Goal: Task Accomplishment & Management: Use online tool/utility

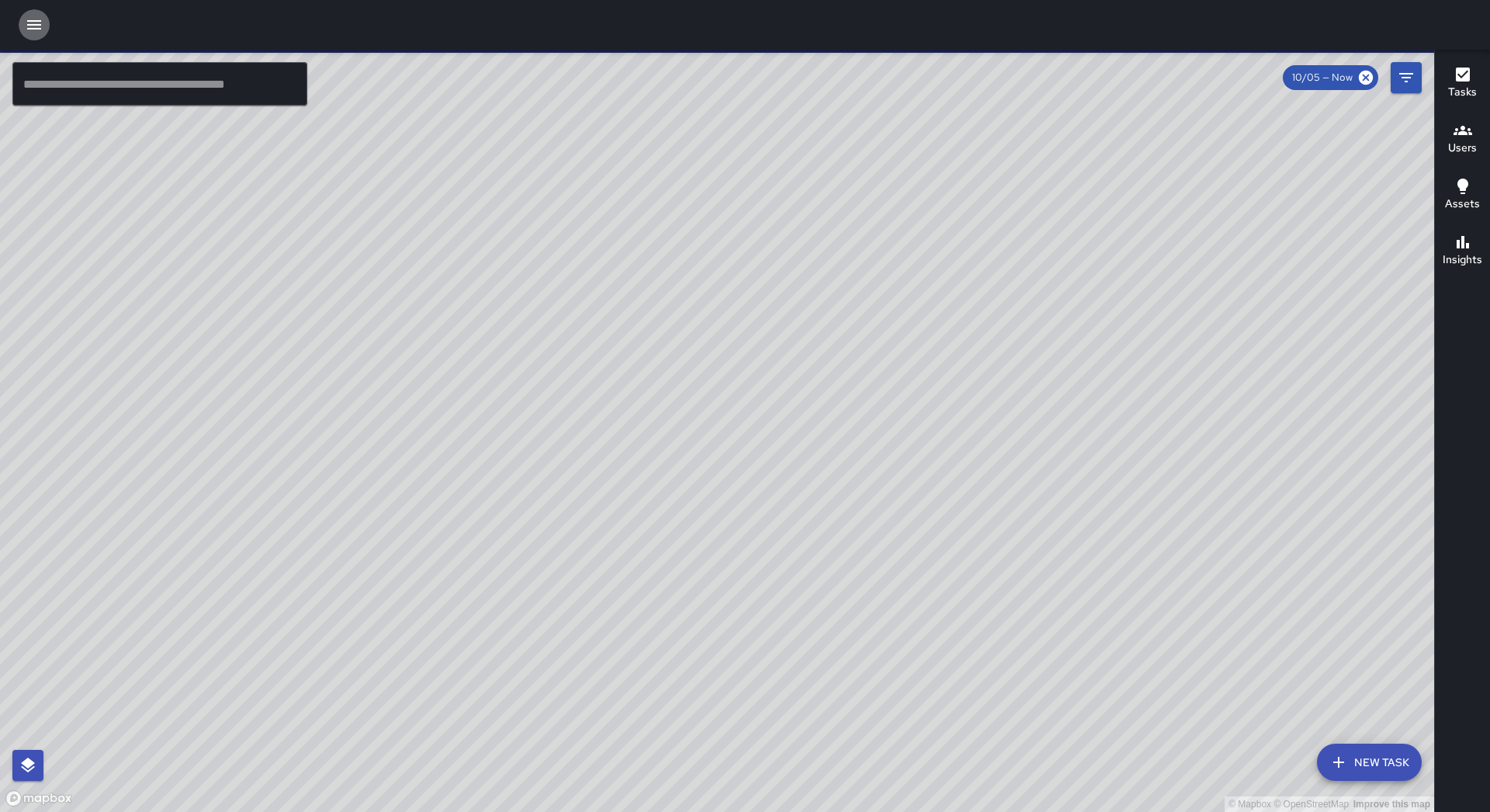
click at [32, 23] on icon "button" at bounding box center [34, 25] width 19 height 19
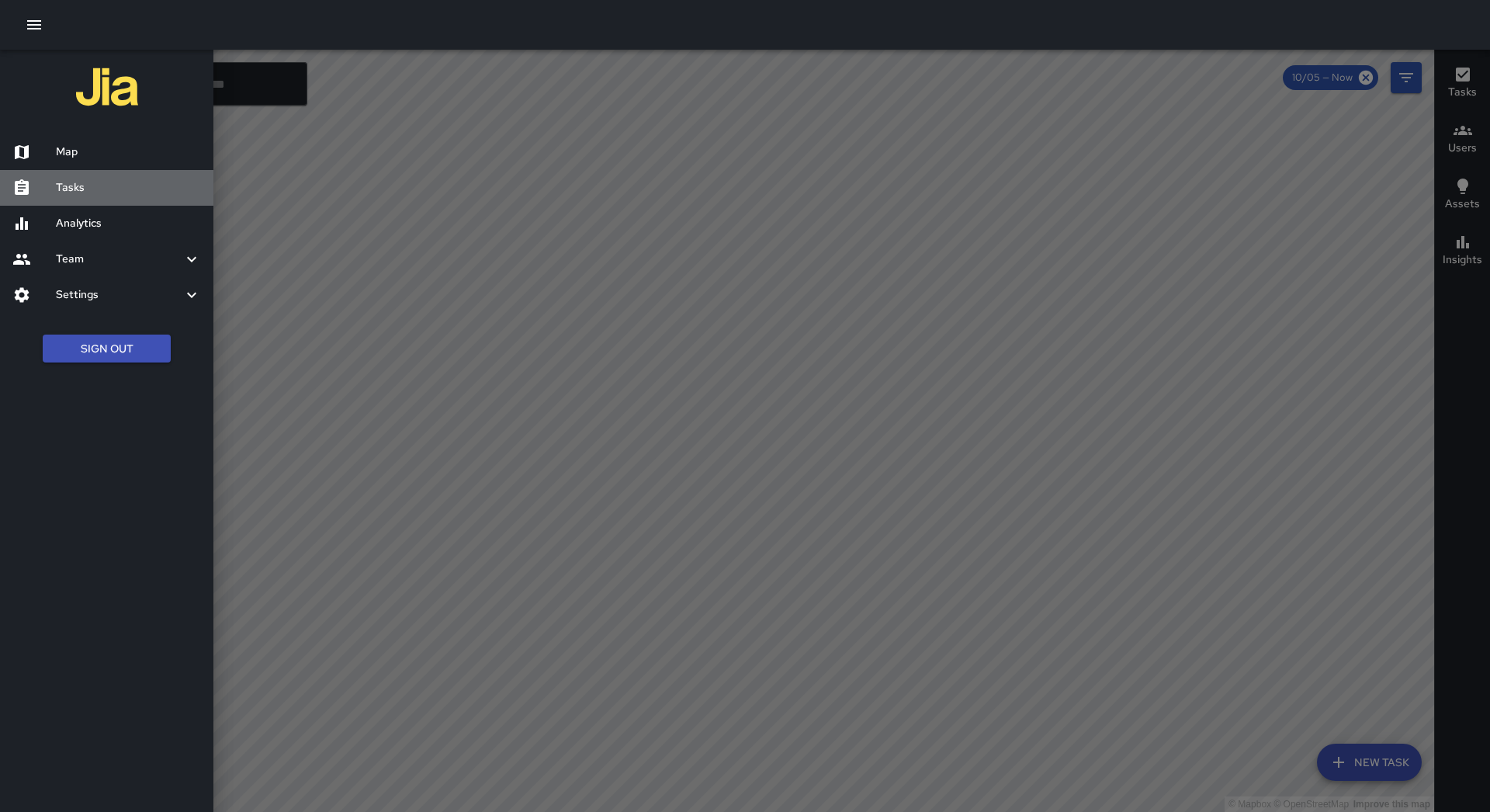
click at [92, 189] on h6 "Tasks" at bounding box center [129, 188] width 146 height 17
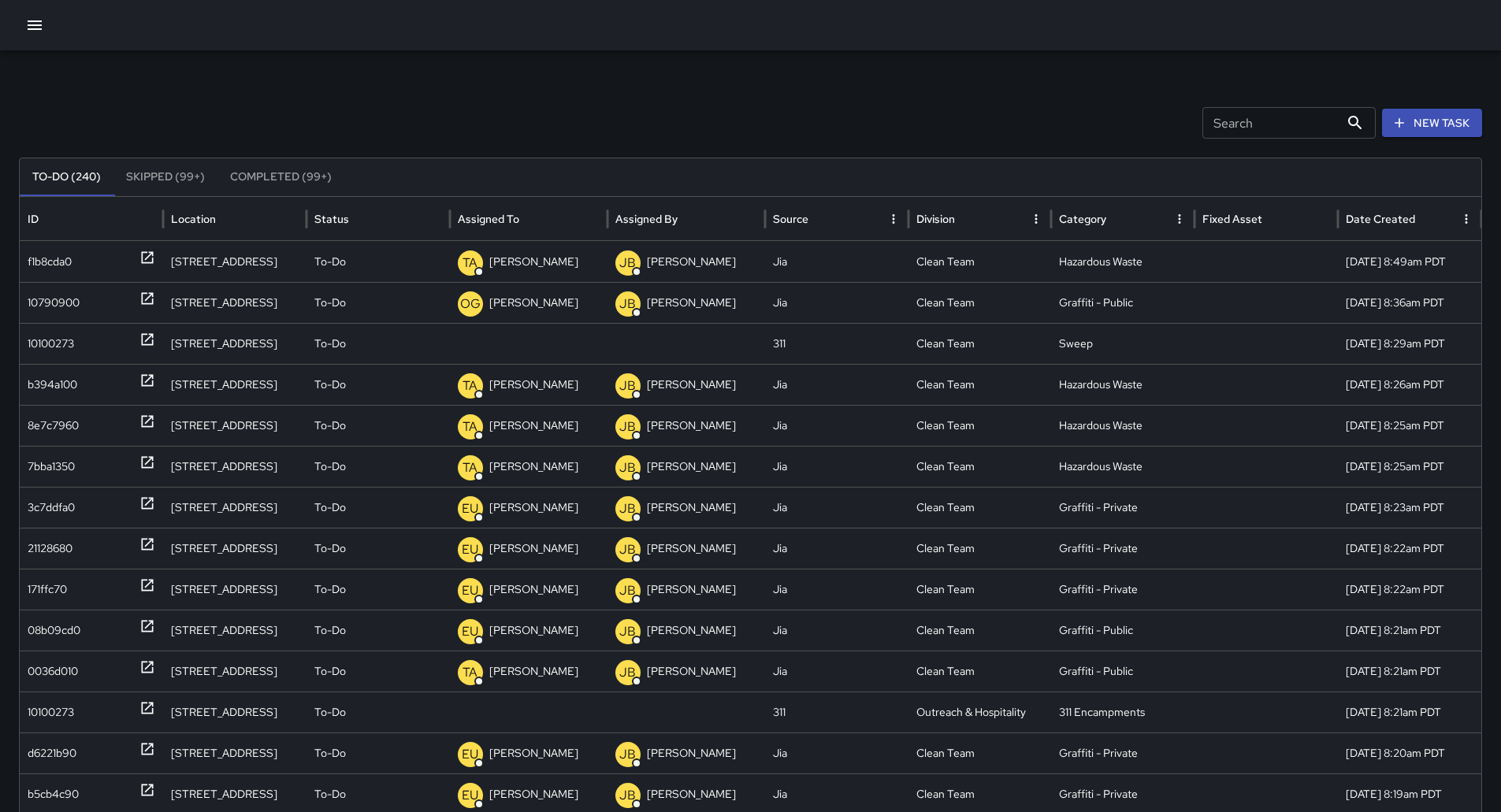
click at [535, 222] on icon "Sort" at bounding box center [532, 218] width 14 height 14
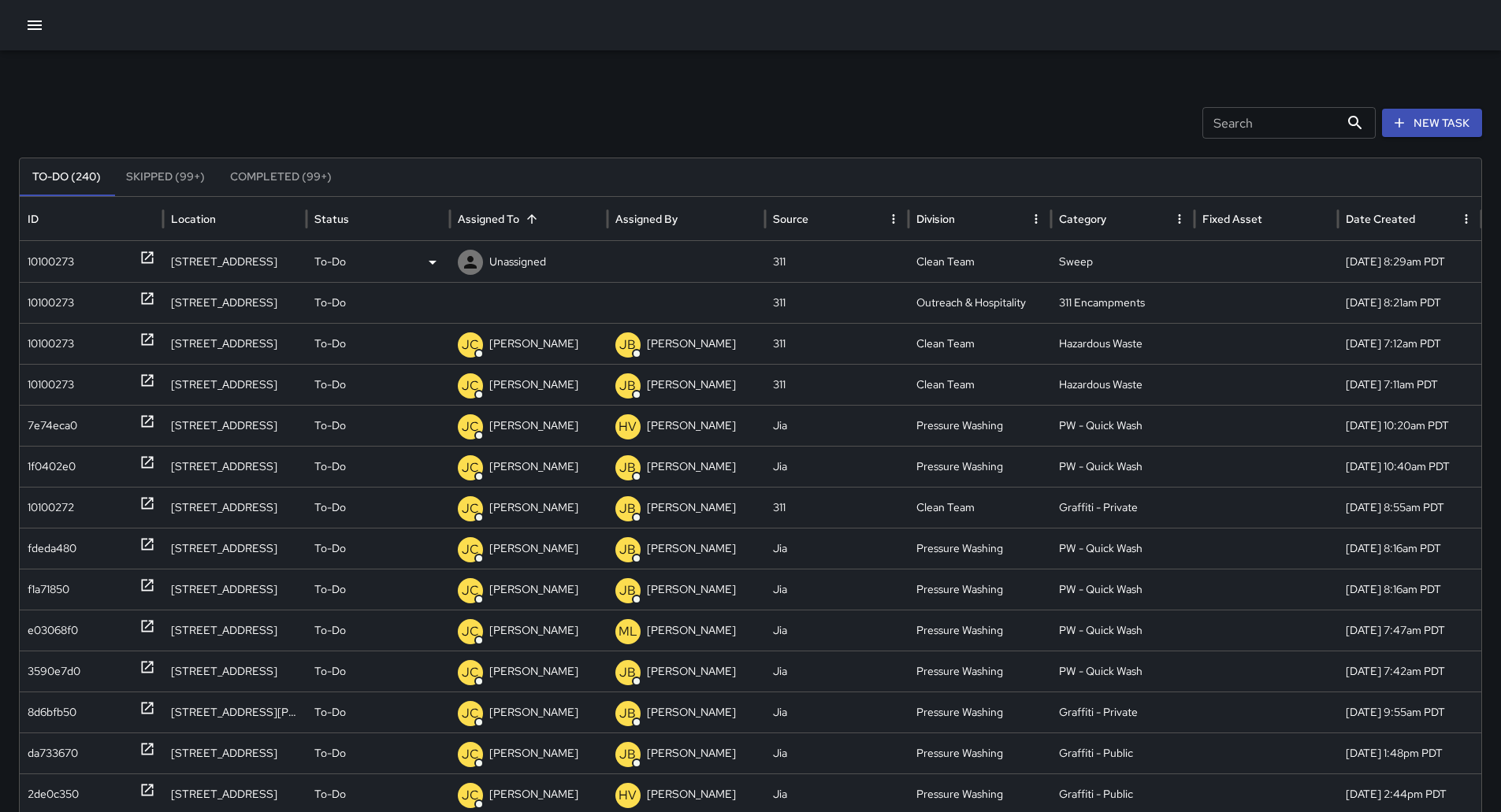
click at [69, 250] on div "10100273" at bounding box center [51, 262] width 47 height 40
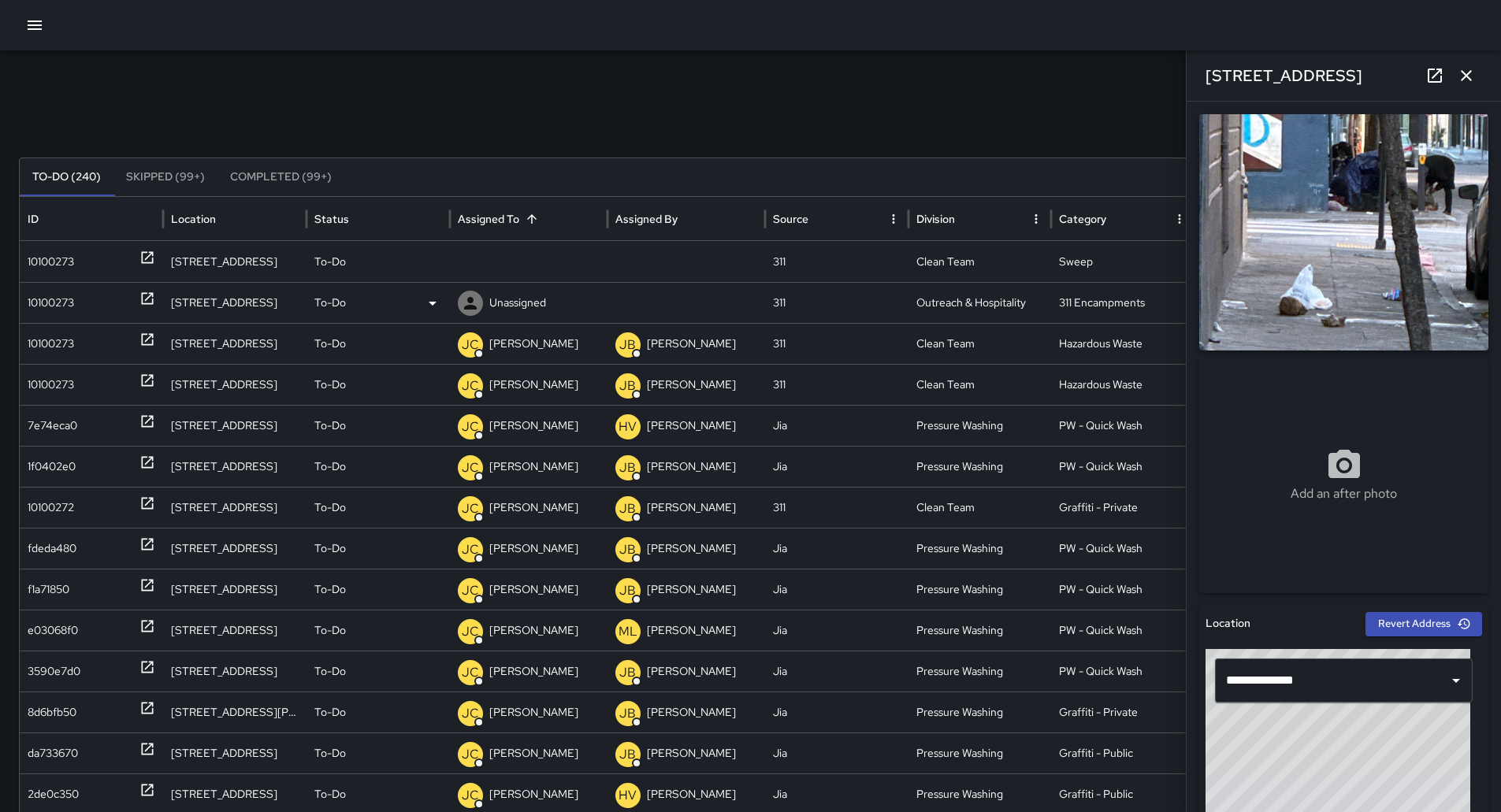
click at [79, 305] on div "10100273" at bounding box center [91, 303] width 128 height 40
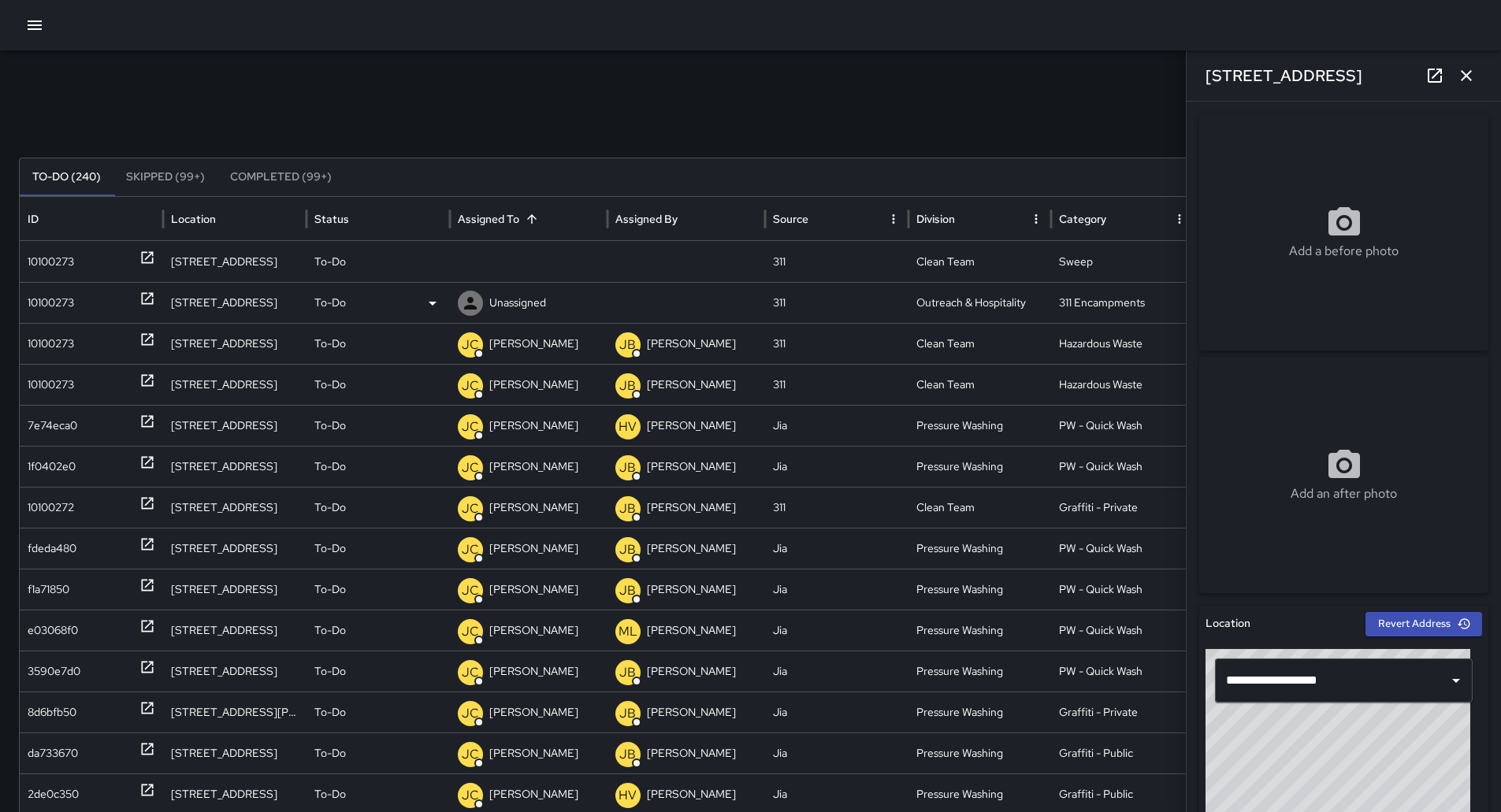
click at [423, 300] on icon at bounding box center [433, 303] width 19 height 19
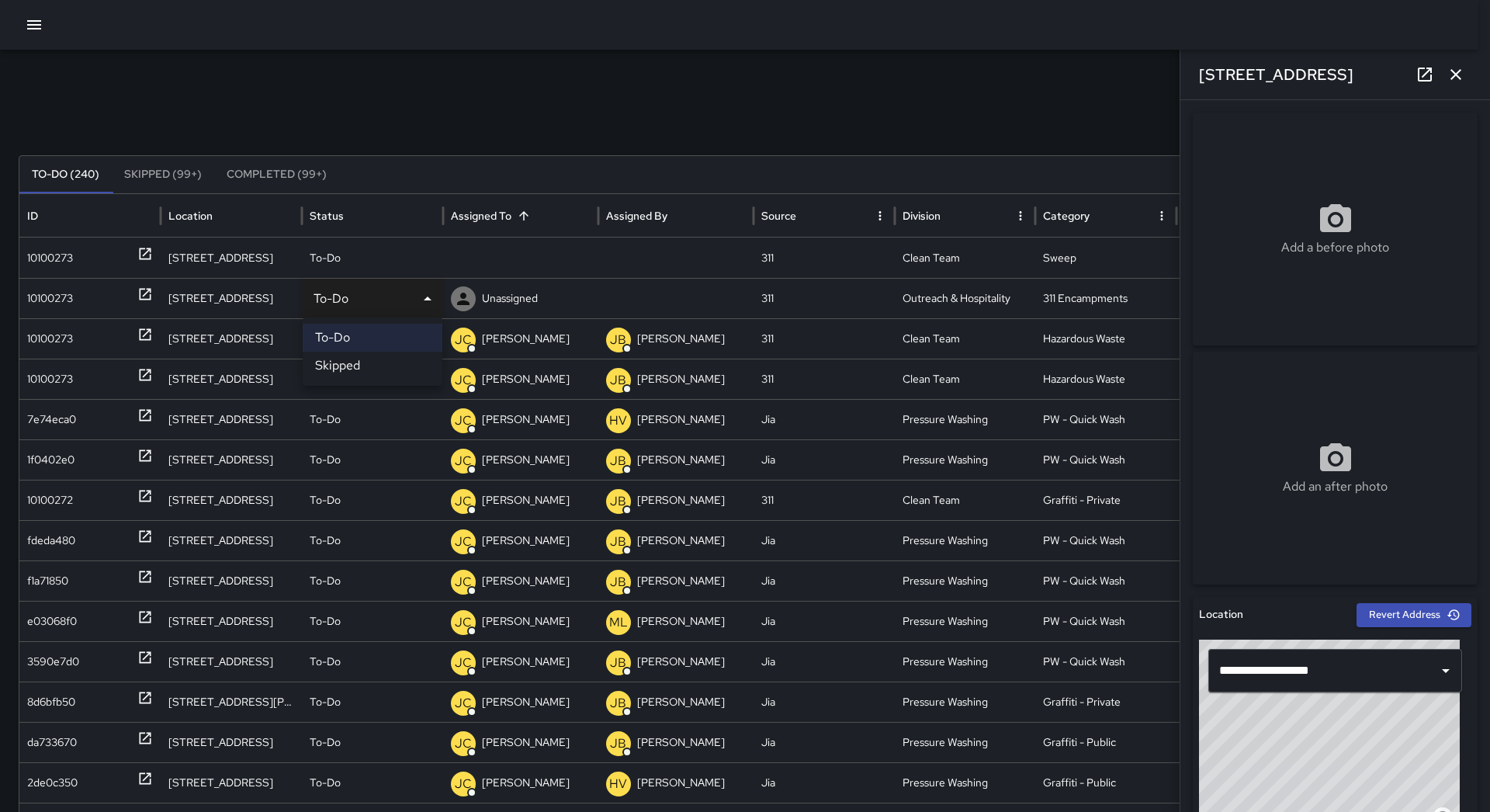
click at [486, 105] on div at bounding box center [745, 406] width 1490 height 812
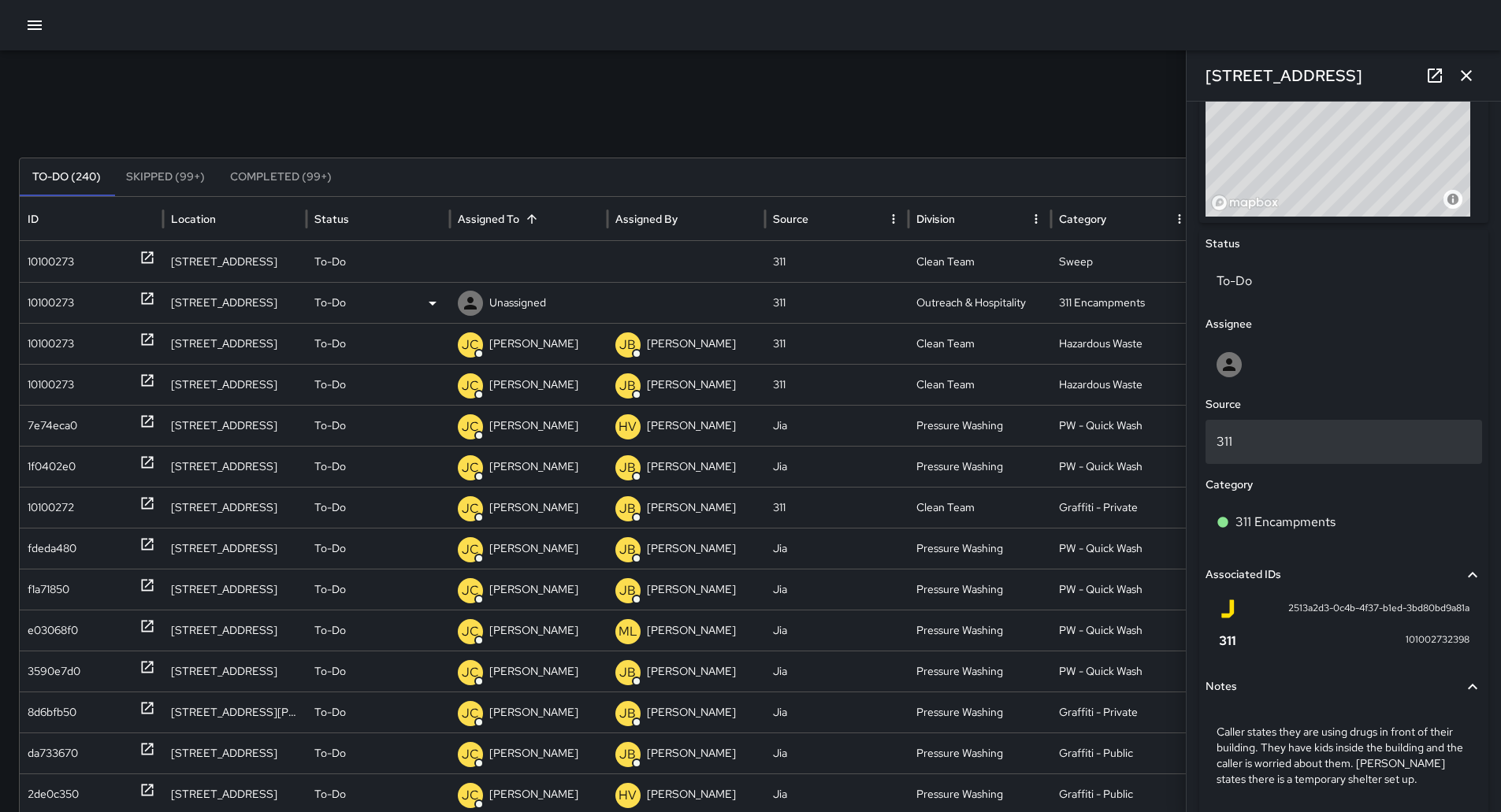
scroll to position [683, 0]
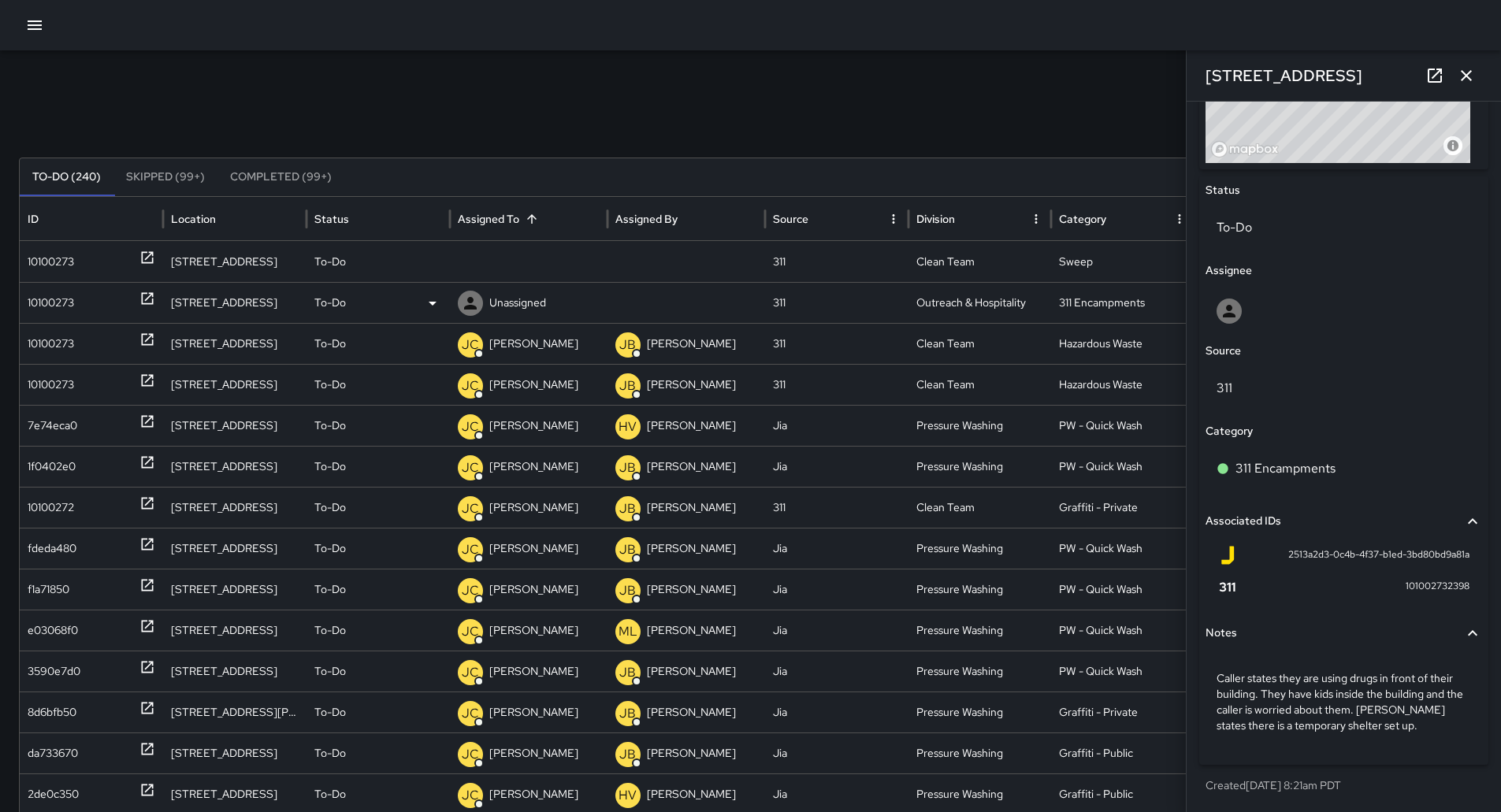
click at [529, 305] on p "Unassigned" at bounding box center [517, 303] width 57 height 40
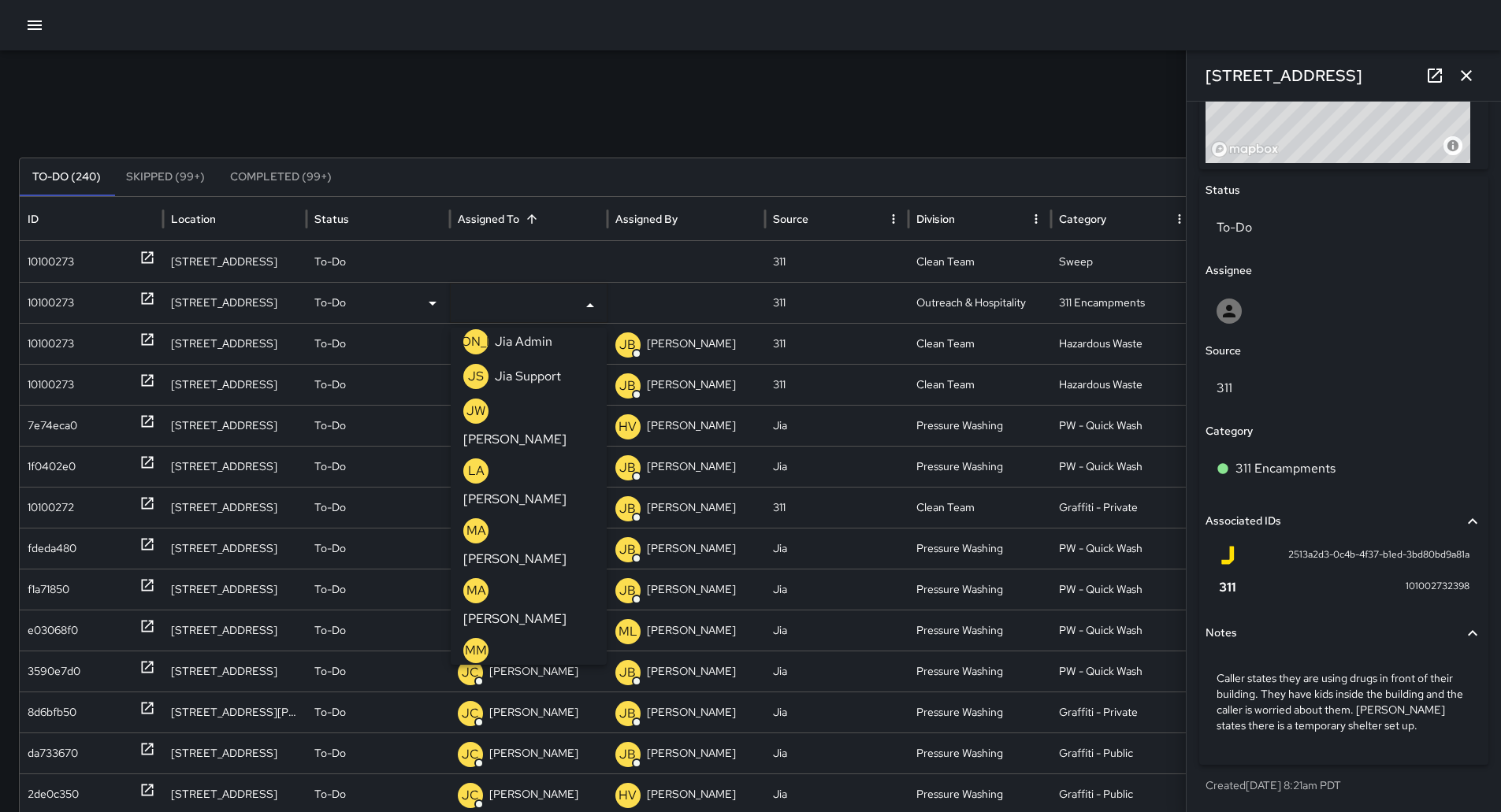
scroll to position [689, 0]
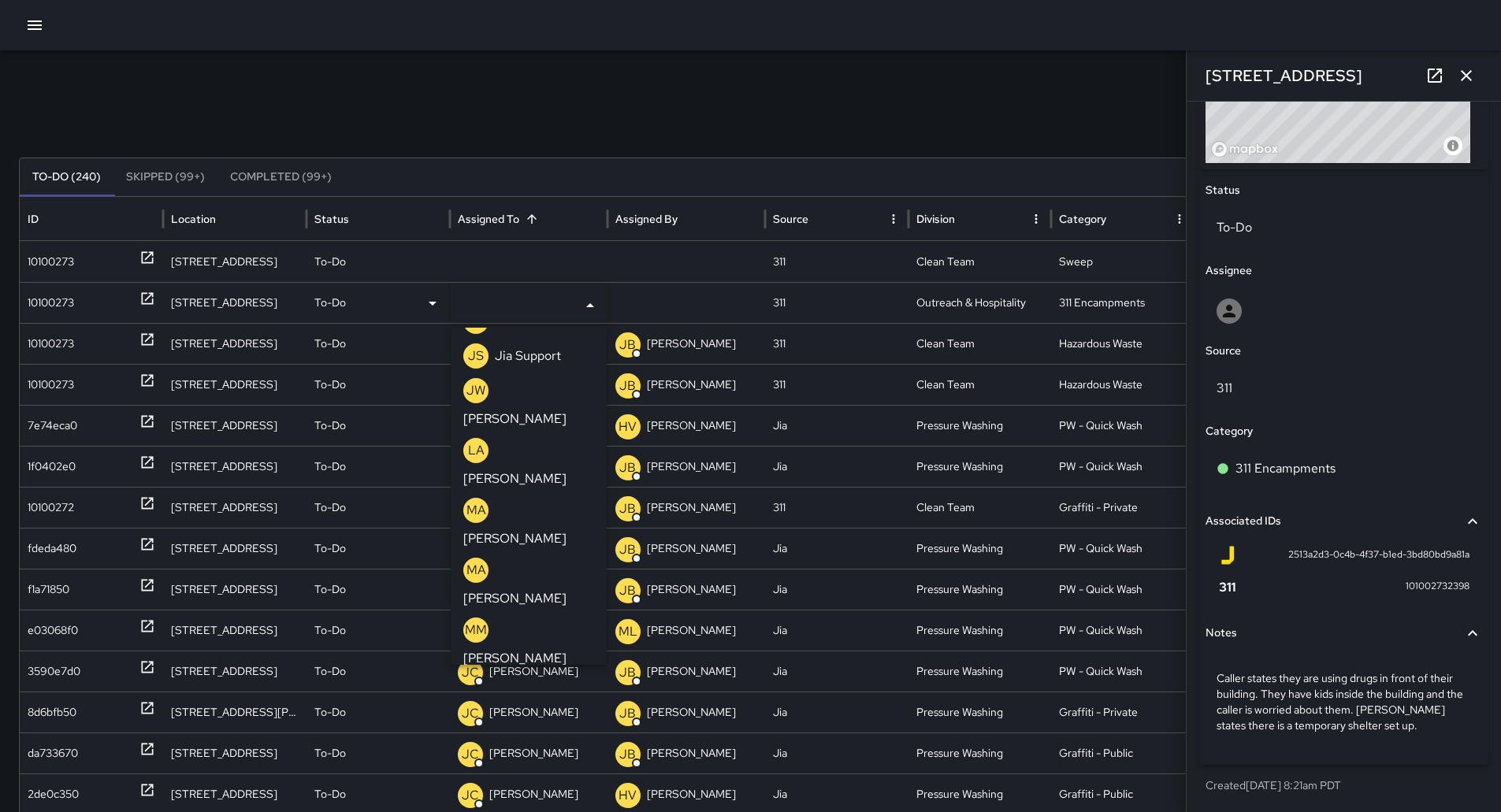
click at [536, 769] on p "[PERSON_NAME]" at bounding box center [515, 779] width 103 height 19
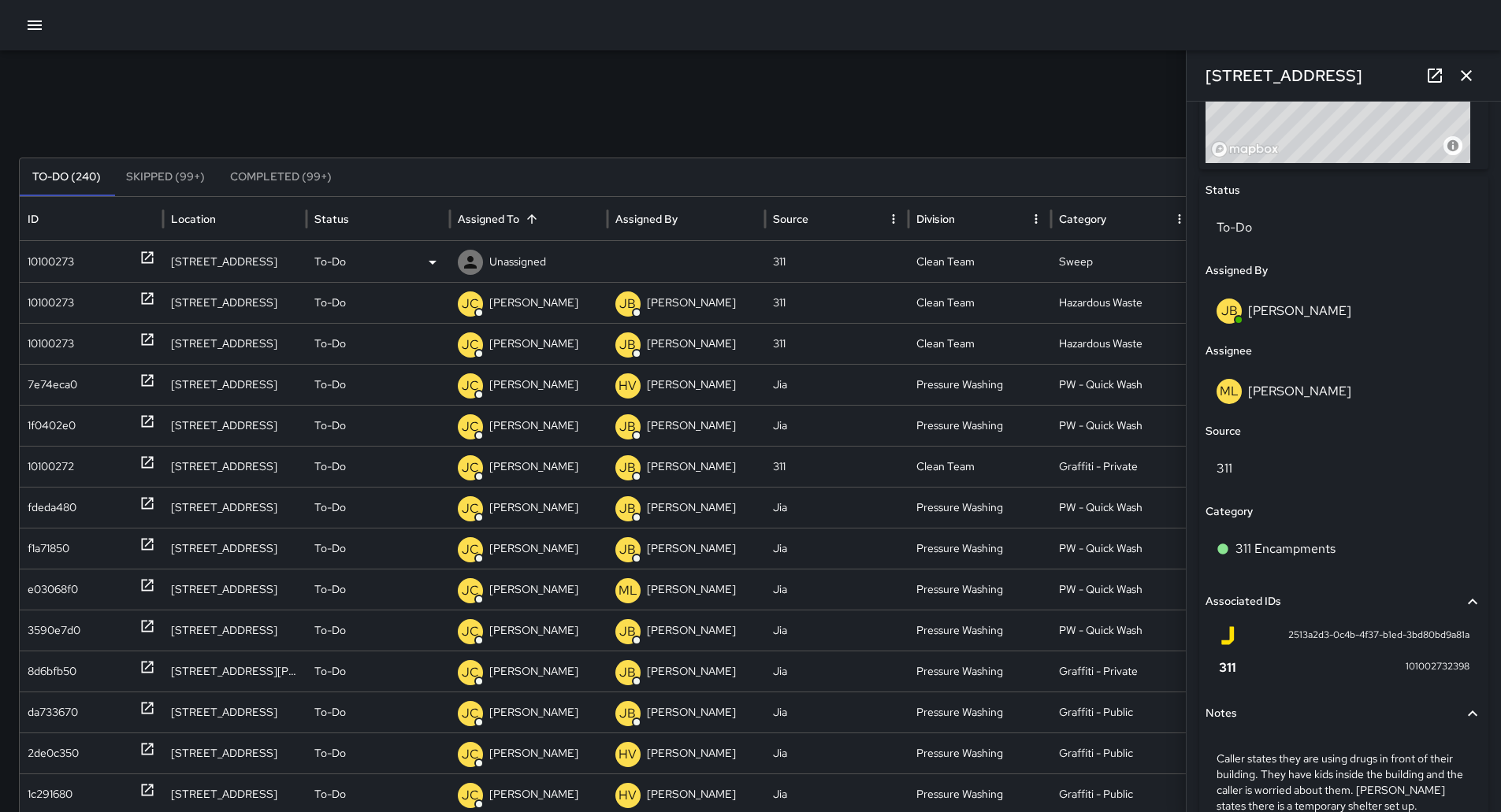
click at [62, 253] on div "10100273" at bounding box center [51, 262] width 47 height 40
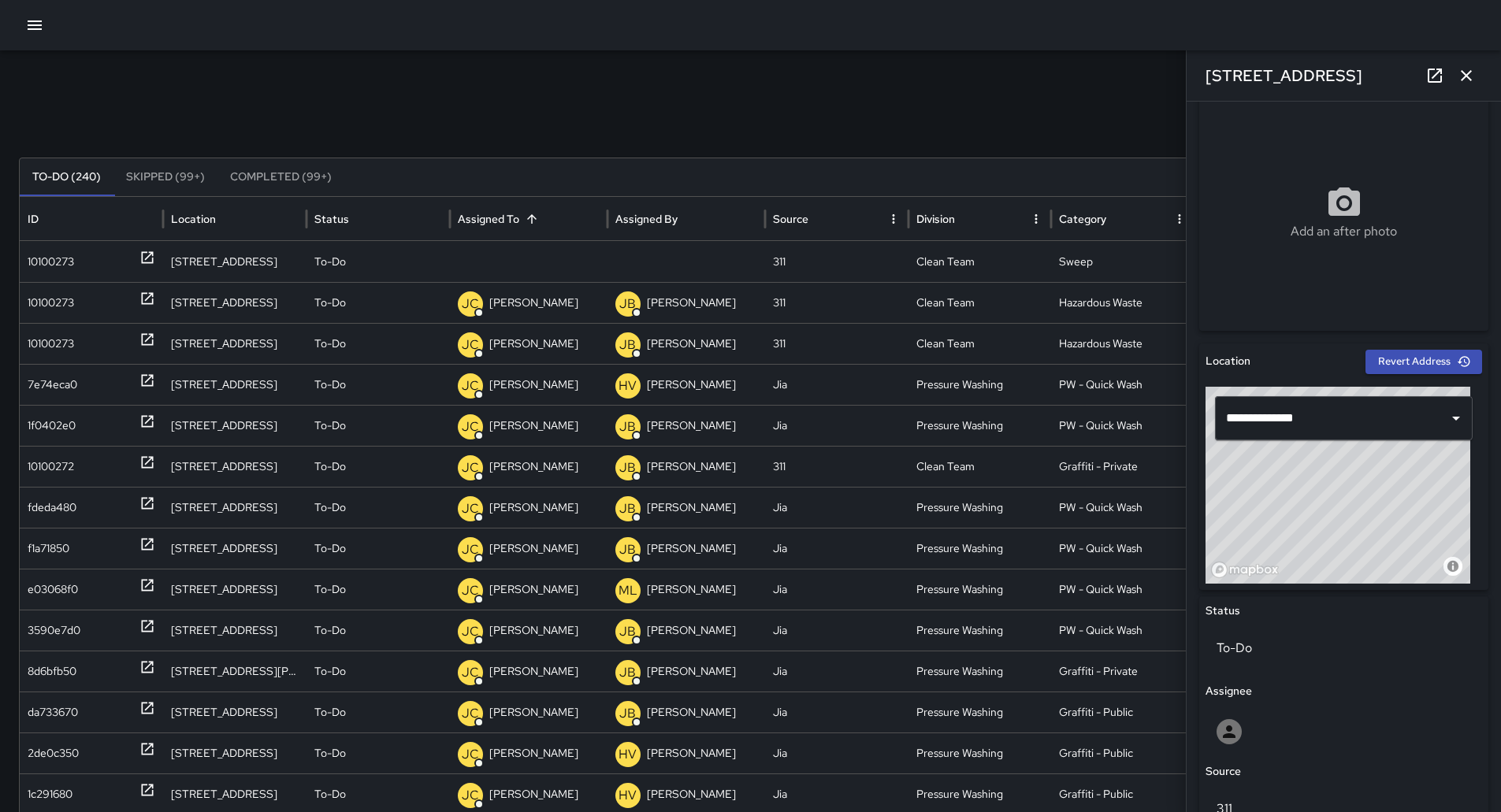
scroll to position [320, 0]
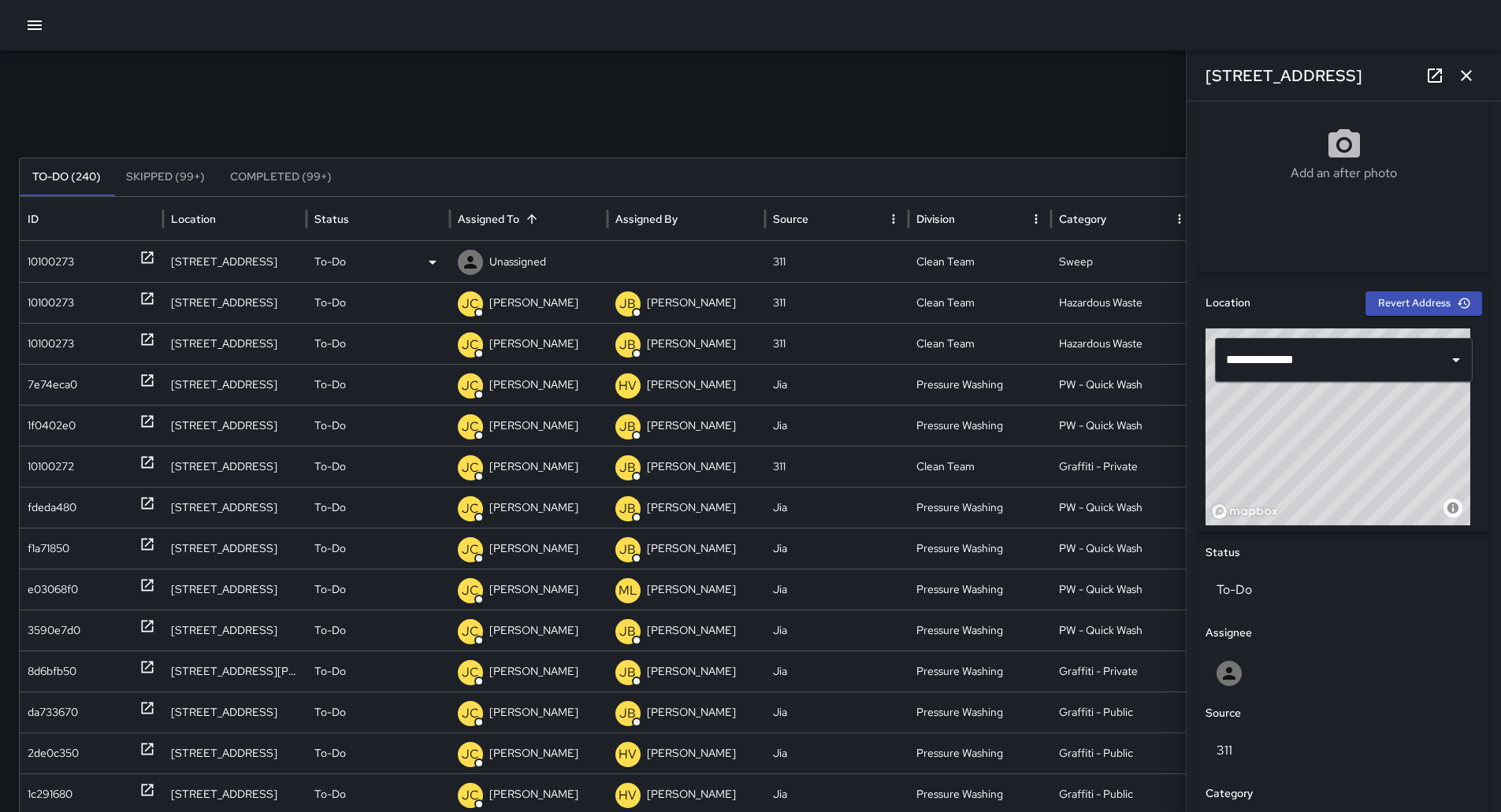
click at [534, 265] on p "Unassigned" at bounding box center [517, 262] width 57 height 40
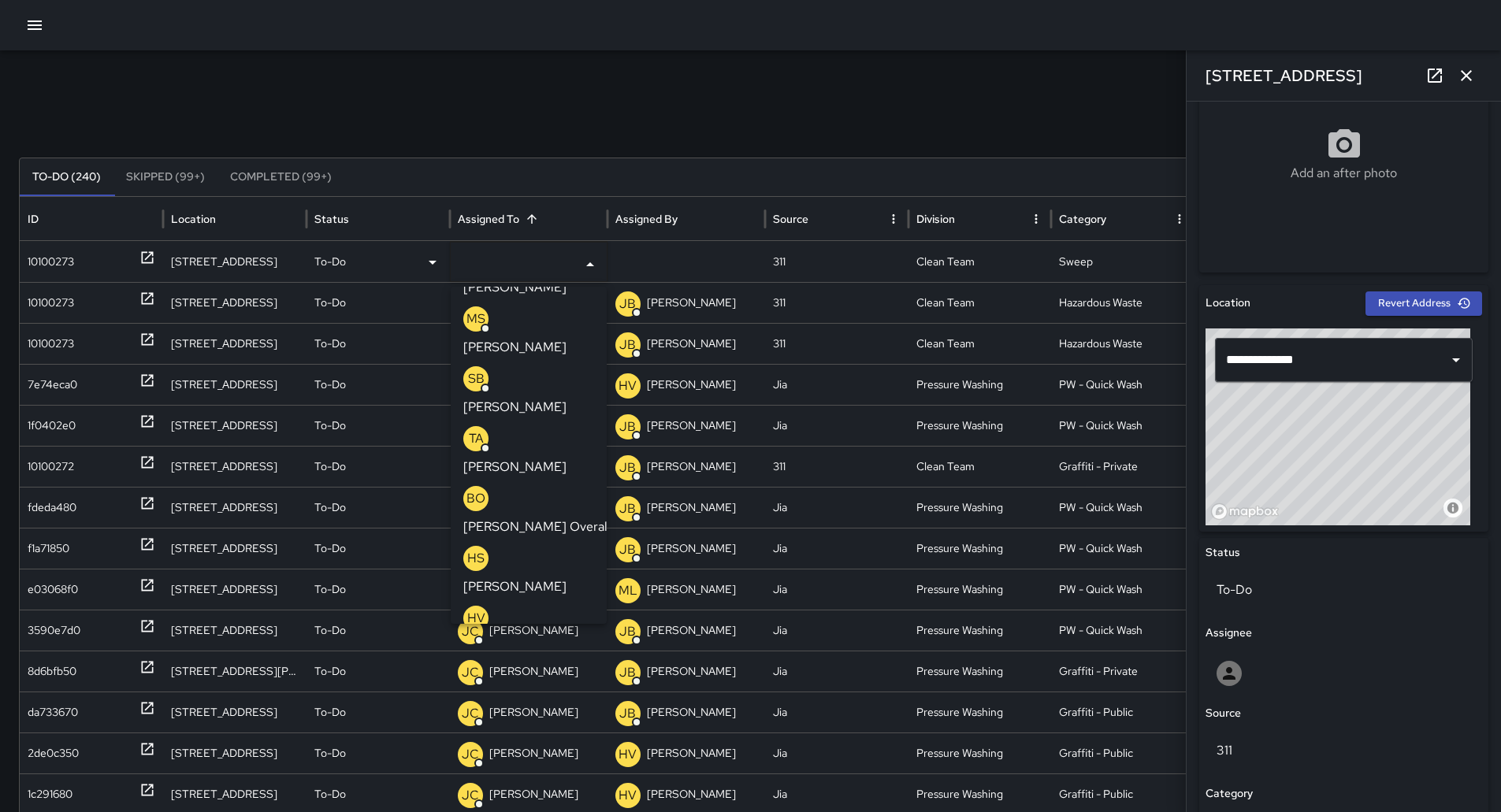
scroll to position [552, 0]
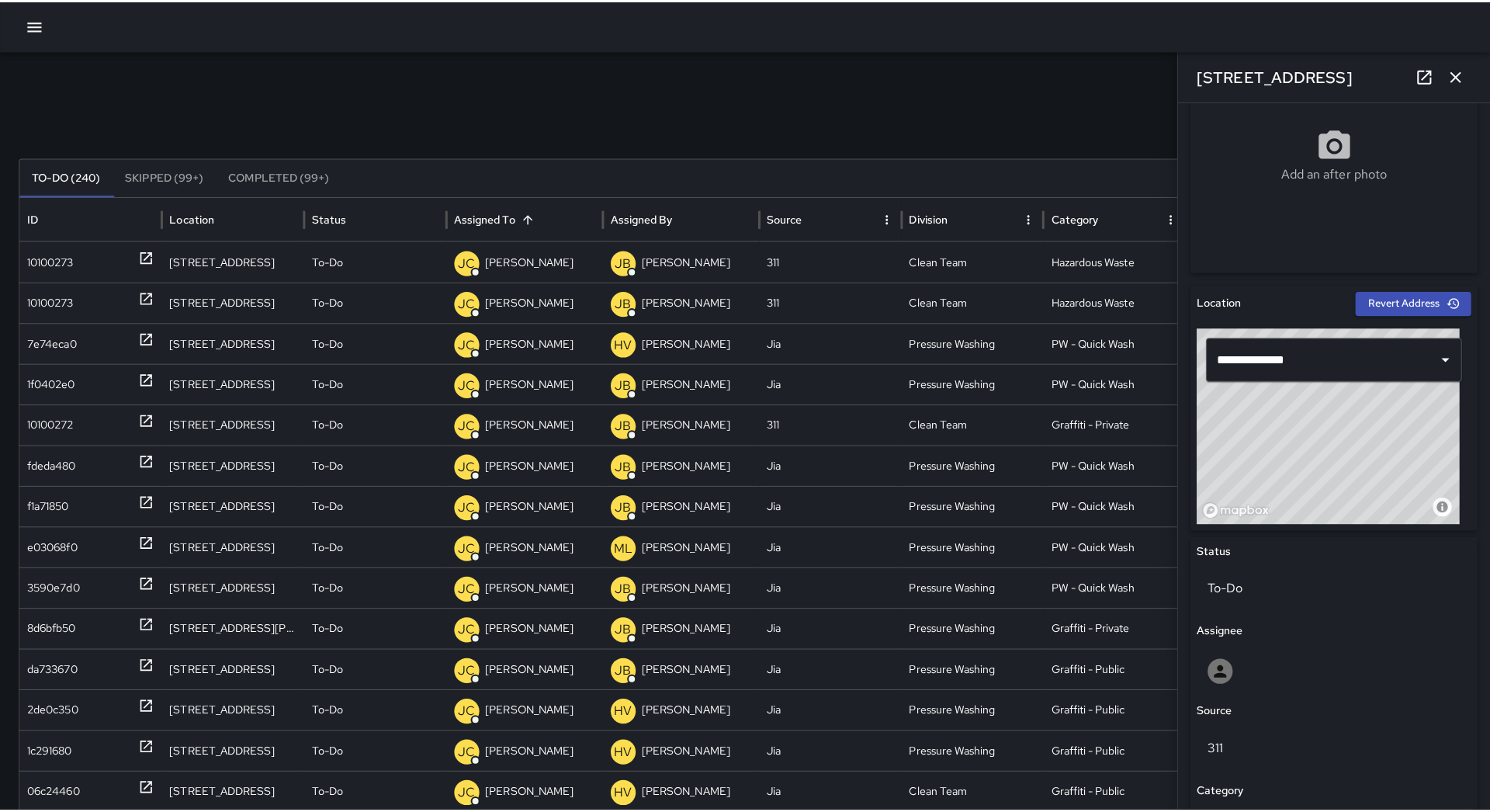
scroll to position [0, 0]
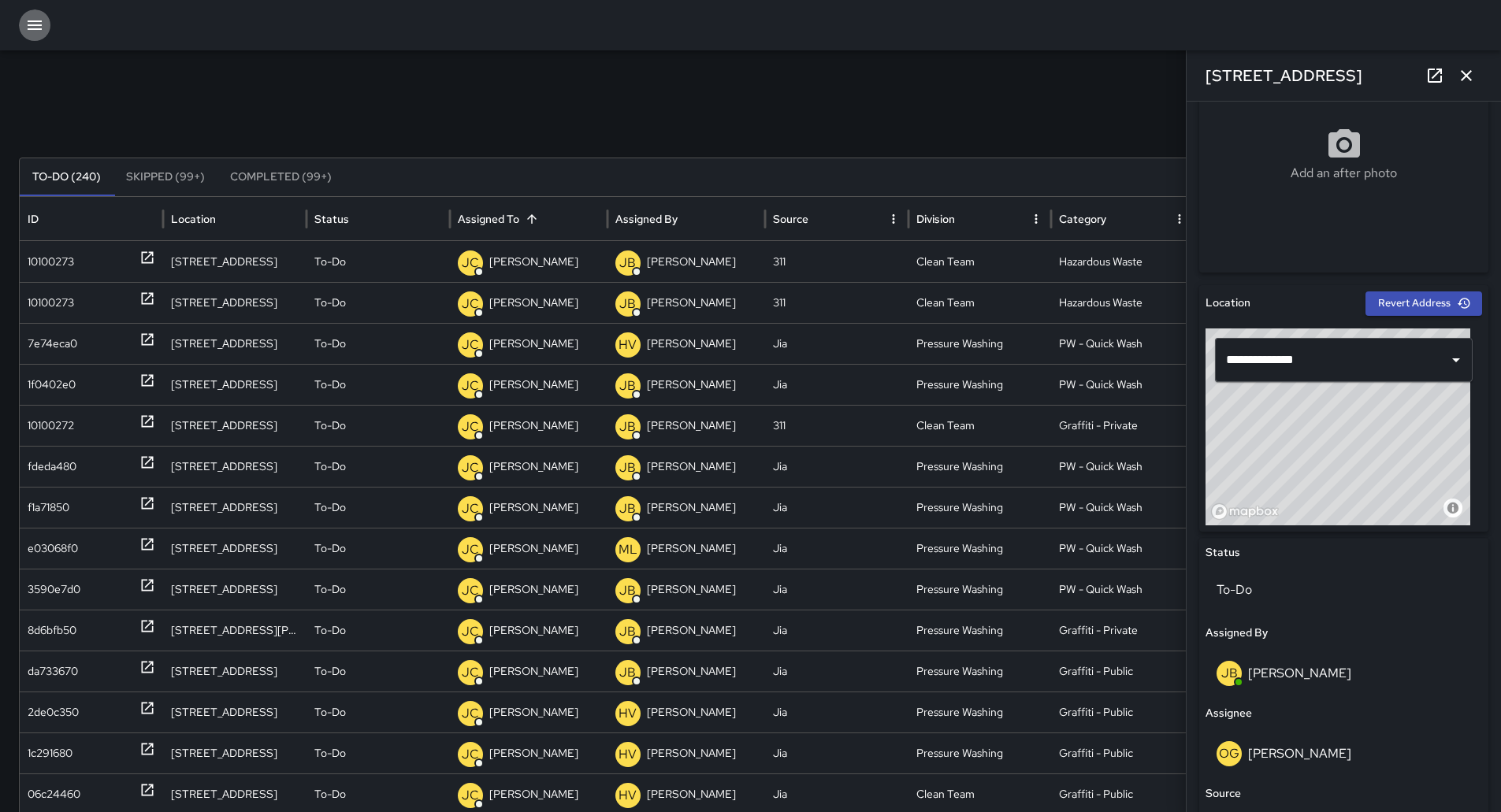
click at [26, 17] on icon "button" at bounding box center [34, 26] width 19 height 19
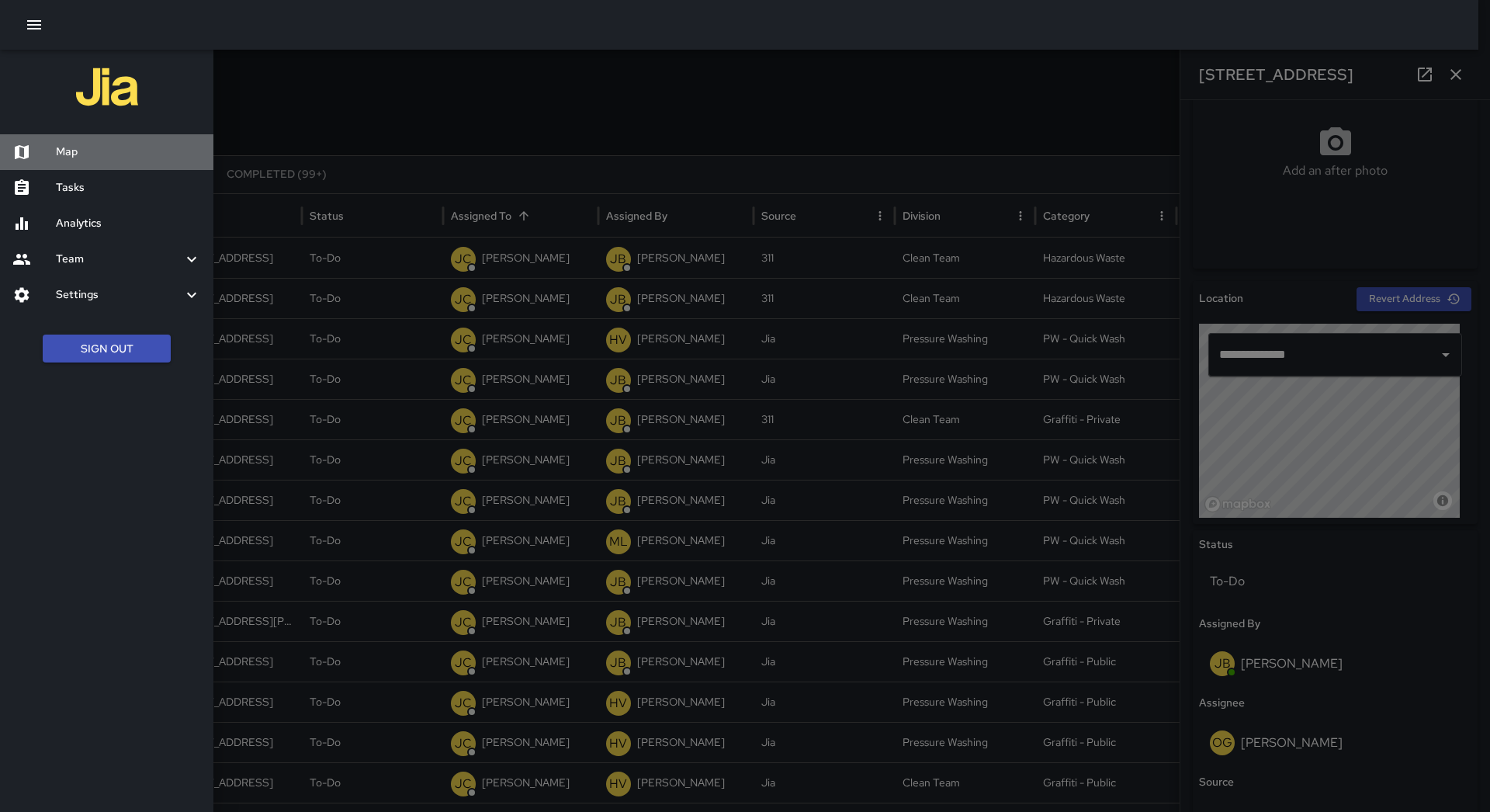
click at [99, 145] on h6 "Map" at bounding box center [129, 152] width 146 height 17
